Goal: Check status

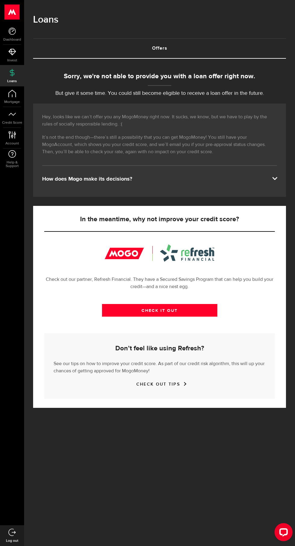
scroll to position [224, 0]
click at [206, 317] on link "CHECK IT OUT" at bounding box center [159, 310] width 115 height 13
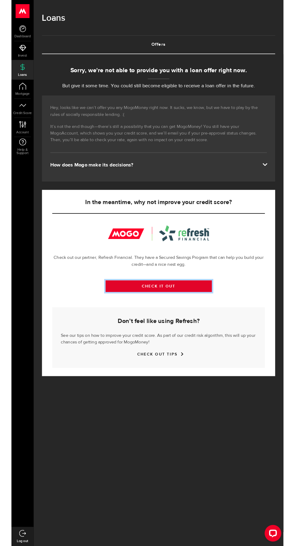
scroll to position [224, 0]
